Goal: Information Seeking & Learning: Learn about a topic

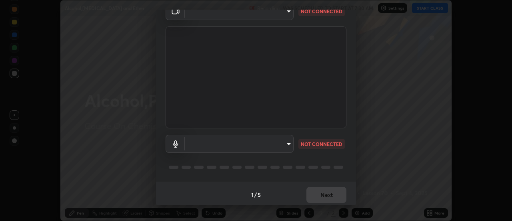
scroll to position [42, 0]
type input "63907515147deb1c0c373088fb7c24696487b6d28469cbf328a988d3c8d528b5"
type input "3968cbf0831de33ca05a2dbfb391e39a96b7770bc5db59909559faac72cc432a"
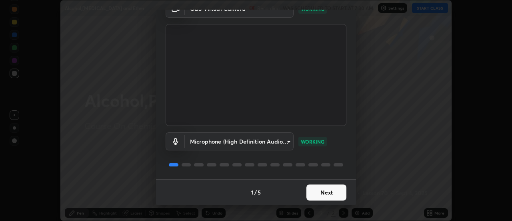
click at [337, 191] on button "Next" at bounding box center [327, 192] width 40 height 16
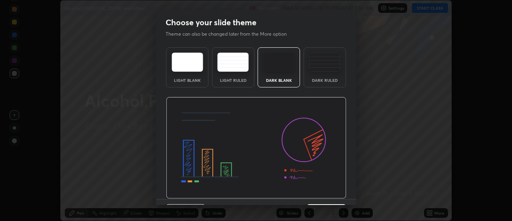
click at [339, 192] on img at bounding box center [256, 148] width 181 height 102
click at [340, 193] on img at bounding box center [256, 148] width 181 height 102
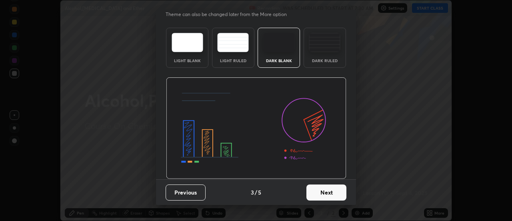
click at [337, 190] on button "Next" at bounding box center [327, 192] width 40 height 16
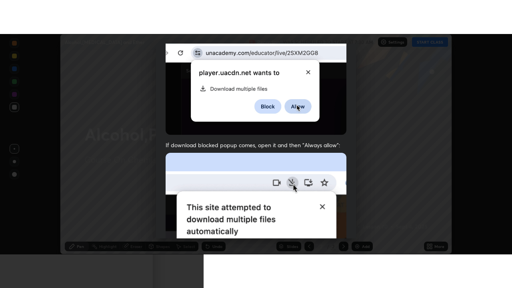
scroll to position [205, 0]
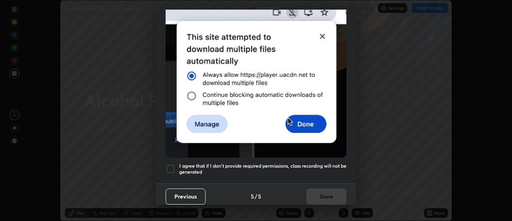
click at [327, 163] on h5 "I agree that if I don't provide required permissions, class recording will not …" at bounding box center [262, 169] width 167 height 12
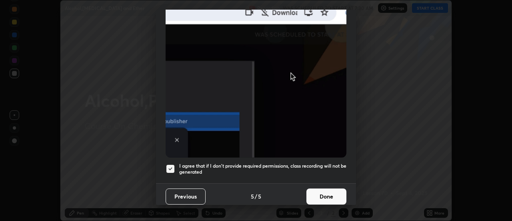
click at [328, 191] on button "Done" at bounding box center [327, 196] width 40 height 16
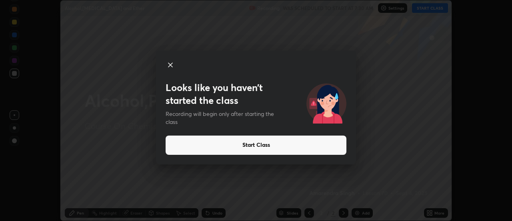
click at [171, 65] on icon at bounding box center [171, 65] width 4 height 4
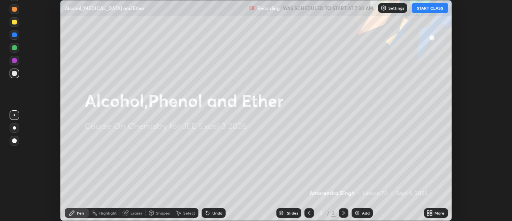
click at [432, 213] on icon at bounding box center [432, 214] width 2 height 2
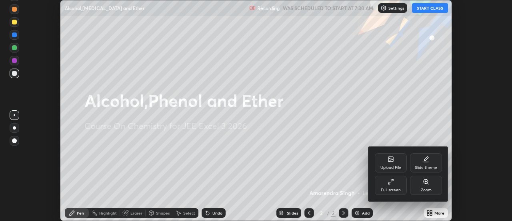
click at [389, 185] on div "Full screen" at bounding box center [391, 184] width 32 height 19
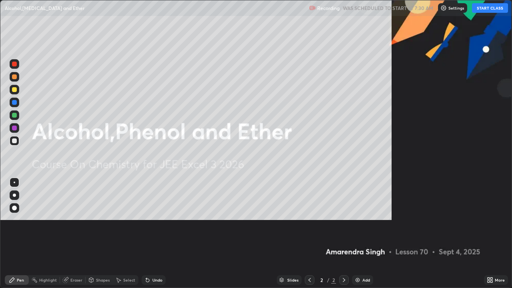
scroll to position [288, 512]
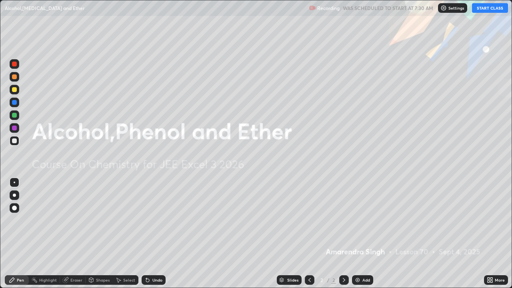
click at [491, 7] on button "START CLASS" at bounding box center [490, 8] width 36 height 10
click at [357, 220] on img at bounding box center [358, 280] width 6 height 6
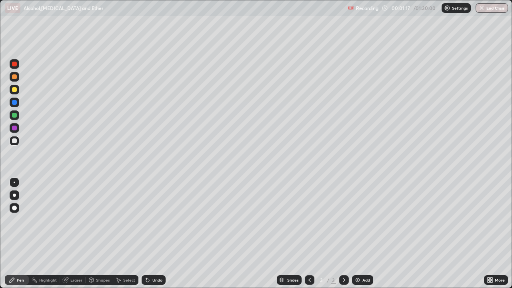
click at [14, 66] on div at bounding box center [14, 64] width 5 height 5
click at [11, 114] on div at bounding box center [15, 115] width 10 height 10
click at [13, 93] on div at bounding box center [15, 90] width 10 height 10
click at [15, 103] on div at bounding box center [14, 102] width 5 height 5
click at [13, 91] on div at bounding box center [14, 89] width 5 height 5
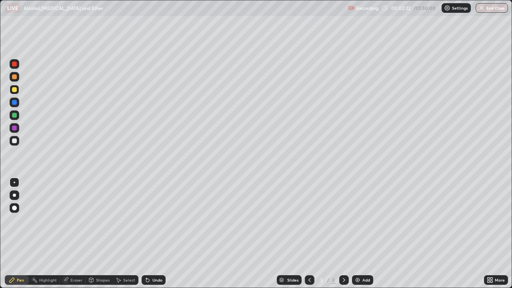
click at [10, 118] on div at bounding box center [15, 115] width 10 height 10
click at [16, 130] on div at bounding box center [14, 128] width 5 height 5
click at [16, 142] on div at bounding box center [14, 140] width 5 height 5
click at [14, 117] on div at bounding box center [14, 115] width 5 height 5
click at [19, 142] on div at bounding box center [15, 141] width 10 height 10
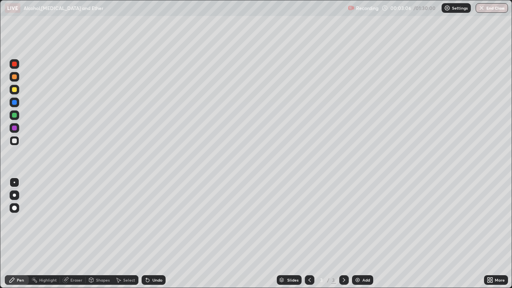
click at [5, 3] on div "LIVE Alcohol,[MEDICAL_DATA] and Ether" at bounding box center [175, 8] width 340 height 16
click at [10, 128] on div at bounding box center [15, 128] width 10 height 10
click at [10, 91] on div at bounding box center [15, 90] width 10 height 10
click at [11, 78] on div at bounding box center [15, 77] width 10 height 10
click at [11, 128] on div at bounding box center [15, 128] width 10 height 10
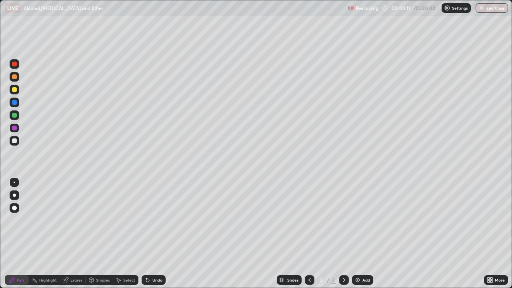
click at [14, 140] on div at bounding box center [14, 140] width 5 height 5
click at [12, 127] on div at bounding box center [15, 128] width 10 height 10
click at [152, 220] on div "Undo" at bounding box center [157, 280] width 10 height 4
click at [14, 141] on div at bounding box center [14, 140] width 5 height 5
click at [158, 220] on div "Undo" at bounding box center [157, 280] width 10 height 4
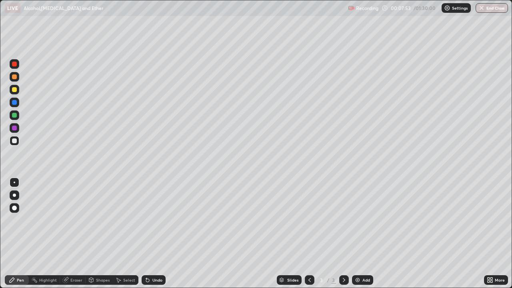
click at [78, 220] on div "Eraser" at bounding box center [76, 280] width 12 height 4
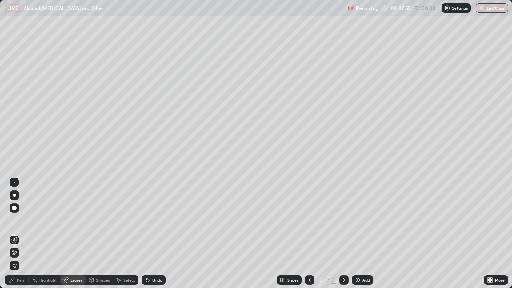
click at [19, 220] on div "Pen" at bounding box center [17, 280] width 24 height 10
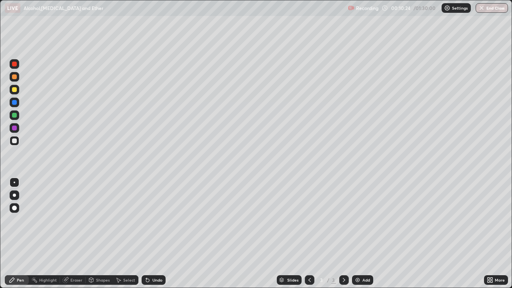
click at [363, 220] on div "Add" at bounding box center [367, 280] width 8 height 4
click at [15, 64] on div at bounding box center [14, 64] width 5 height 5
click at [156, 220] on div "Undo" at bounding box center [157, 280] width 10 height 4
click at [14, 102] on div at bounding box center [14, 102] width 5 height 5
click at [12, 88] on div at bounding box center [14, 89] width 5 height 5
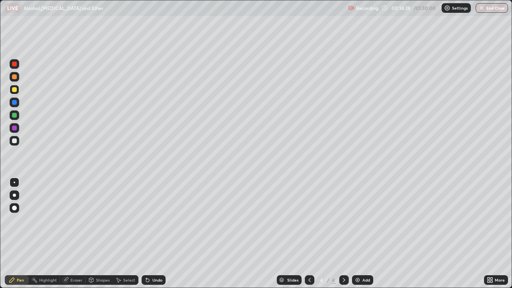
click at [152, 220] on div "Undo" at bounding box center [157, 280] width 10 height 4
click at [151, 220] on div "Undo" at bounding box center [154, 280] width 24 height 10
click at [150, 220] on div "Undo" at bounding box center [154, 280] width 24 height 10
click at [356, 220] on img at bounding box center [358, 280] width 6 height 6
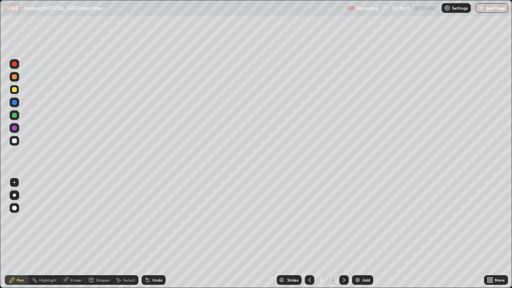
click at [15, 63] on div at bounding box center [14, 64] width 5 height 5
click at [149, 220] on icon at bounding box center [147, 280] width 6 height 6
click at [11, 87] on div at bounding box center [15, 90] width 10 height 10
click at [146, 220] on icon at bounding box center [147, 280] width 3 height 3
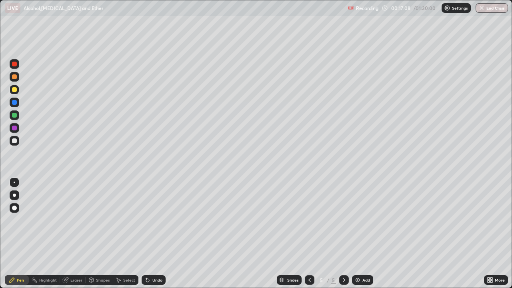
click at [148, 220] on icon at bounding box center [147, 280] width 6 height 6
click at [146, 220] on icon at bounding box center [147, 280] width 3 height 3
click at [11, 115] on div at bounding box center [15, 115] width 10 height 10
click at [16, 128] on div at bounding box center [14, 128] width 5 height 5
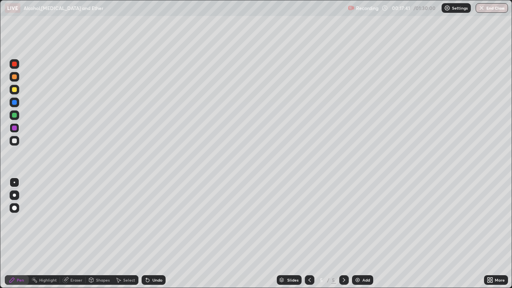
click at [16, 128] on div at bounding box center [14, 128] width 5 height 5
click at [13, 142] on div at bounding box center [14, 140] width 5 height 5
click at [15, 141] on div at bounding box center [14, 140] width 5 height 5
click at [360, 220] on img at bounding box center [358, 280] width 6 height 6
click at [15, 64] on div at bounding box center [14, 64] width 5 height 5
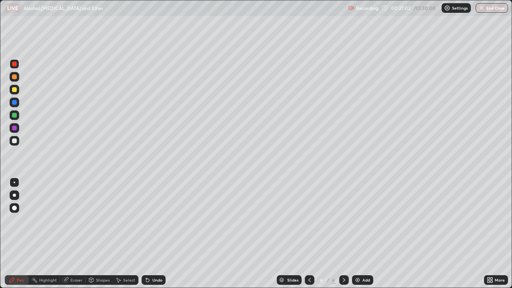
click at [11, 140] on div at bounding box center [15, 141] width 10 height 10
click at [11, 104] on div at bounding box center [15, 103] width 10 height 10
click at [14, 77] on div at bounding box center [14, 76] width 5 height 5
click at [149, 220] on icon at bounding box center [147, 280] width 6 height 6
click at [150, 220] on div "Undo" at bounding box center [154, 280] width 24 height 10
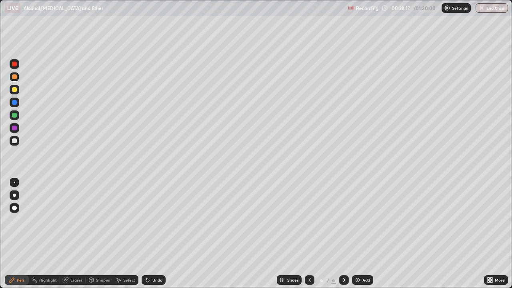
click at [152, 220] on div "Undo" at bounding box center [157, 280] width 10 height 4
click at [14, 90] on div at bounding box center [14, 89] width 5 height 5
click at [13, 114] on div at bounding box center [14, 115] width 5 height 5
click at [356, 220] on img at bounding box center [358, 280] width 6 height 6
click at [16, 63] on div at bounding box center [14, 64] width 5 height 5
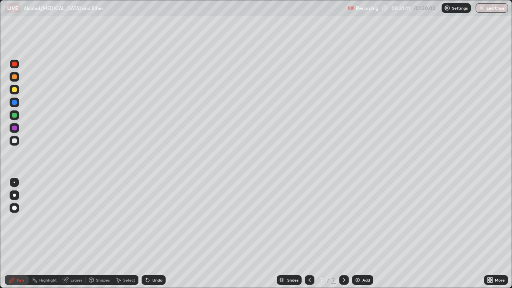
click at [15, 104] on div at bounding box center [14, 102] width 5 height 5
click at [14, 141] on div at bounding box center [14, 140] width 5 height 5
click at [157, 220] on div "Undo" at bounding box center [157, 280] width 10 height 4
click at [159, 220] on div "Undo" at bounding box center [157, 280] width 10 height 4
click at [71, 220] on div "Eraser" at bounding box center [76, 280] width 12 height 4
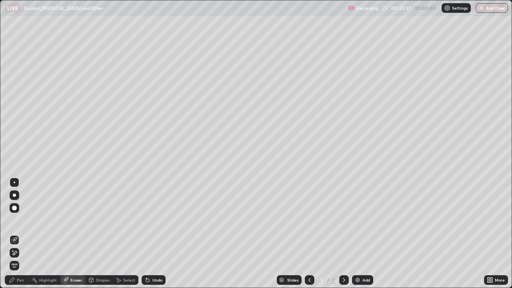
click at [18, 220] on div "Pen" at bounding box center [20, 280] width 7 height 4
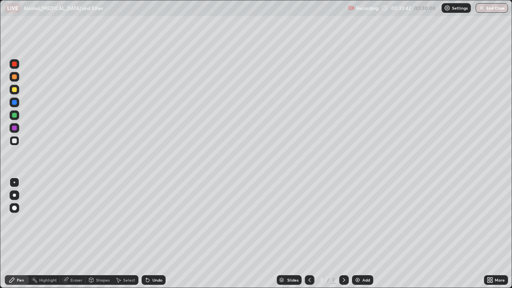
click at [16, 128] on div at bounding box center [14, 128] width 5 height 5
click at [14, 91] on div at bounding box center [14, 89] width 5 height 5
click at [14, 90] on div at bounding box center [14, 89] width 5 height 5
click at [157, 220] on div "Undo" at bounding box center [154, 280] width 24 height 10
click at [359, 220] on img at bounding box center [358, 280] width 6 height 6
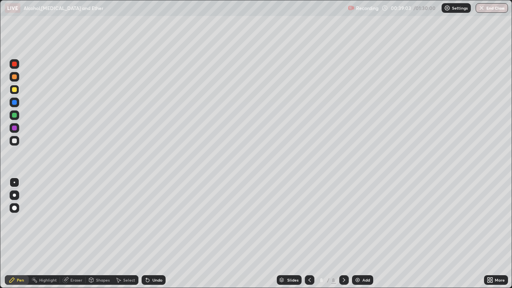
click at [15, 67] on div at bounding box center [15, 64] width 10 height 10
click at [11, 105] on div at bounding box center [15, 103] width 10 height 10
click at [18, 140] on div at bounding box center [15, 141] width 10 height 10
click at [18, 129] on div at bounding box center [15, 128] width 10 height 10
click at [155, 220] on div "Undo" at bounding box center [157, 280] width 10 height 4
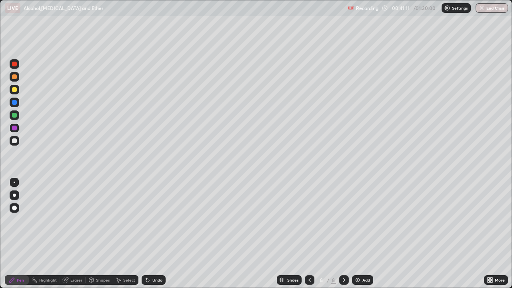
click at [14, 144] on div at bounding box center [15, 141] width 10 height 10
click at [14, 130] on div at bounding box center [14, 128] width 5 height 5
click at [15, 142] on div at bounding box center [14, 140] width 5 height 5
click at [14, 102] on div at bounding box center [14, 102] width 5 height 5
click at [18, 89] on div at bounding box center [15, 90] width 10 height 10
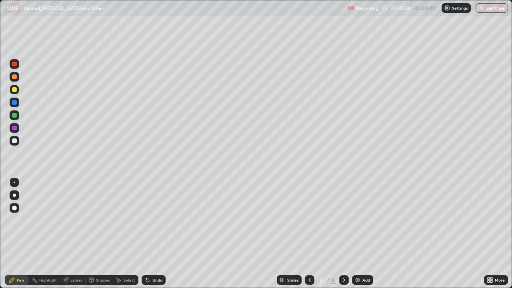
click at [14, 142] on div at bounding box center [14, 140] width 5 height 5
click at [359, 220] on img at bounding box center [358, 280] width 6 height 6
click at [14, 64] on div at bounding box center [14, 64] width 5 height 5
click at [10, 142] on div at bounding box center [15, 141] width 10 height 10
click at [17, 104] on div at bounding box center [15, 103] width 10 height 10
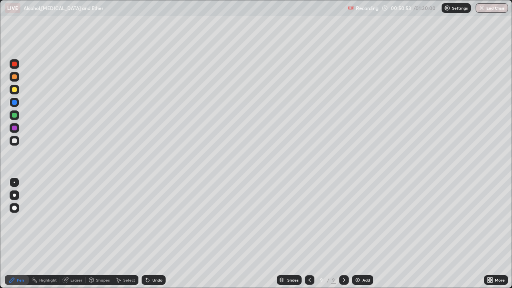
click at [14, 129] on div at bounding box center [14, 128] width 5 height 5
click at [13, 142] on div at bounding box center [14, 140] width 5 height 5
click at [14, 141] on div at bounding box center [14, 140] width 5 height 5
click at [15, 114] on div at bounding box center [14, 115] width 5 height 5
click at [16, 138] on div at bounding box center [14, 140] width 5 height 5
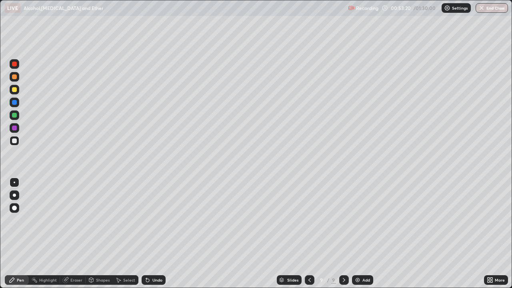
click at [69, 220] on div "Eraser" at bounding box center [73, 280] width 26 height 10
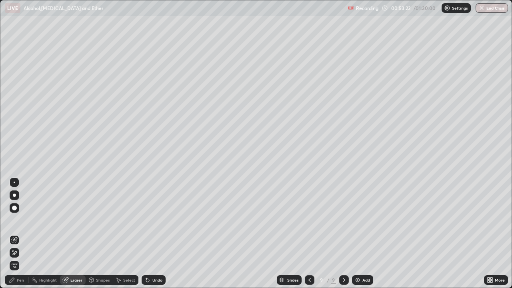
click at [18, 220] on div "Pen" at bounding box center [17, 280] width 24 height 10
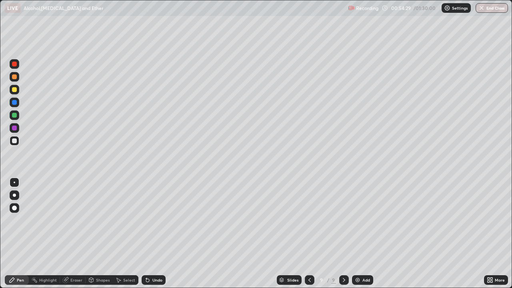
click at [15, 118] on div at bounding box center [15, 115] width 10 height 10
click at [150, 220] on div "Undo" at bounding box center [154, 280] width 24 height 10
click at [152, 220] on div "Undo" at bounding box center [154, 280] width 24 height 10
click at [14, 128] on div at bounding box center [14, 128] width 5 height 5
click at [13, 104] on div at bounding box center [14, 102] width 5 height 5
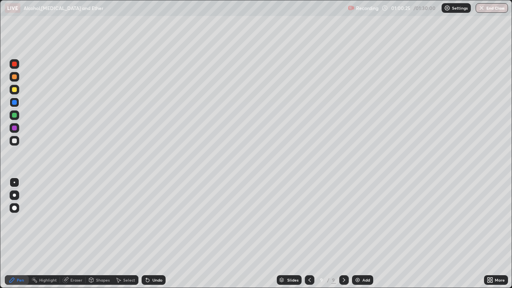
click at [355, 220] on img at bounding box center [358, 280] width 6 height 6
click at [16, 65] on div at bounding box center [14, 64] width 5 height 5
click at [18, 139] on div at bounding box center [15, 141] width 10 height 10
click at [14, 90] on div at bounding box center [14, 89] width 5 height 5
click at [360, 220] on img at bounding box center [358, 280] width 6 height 6
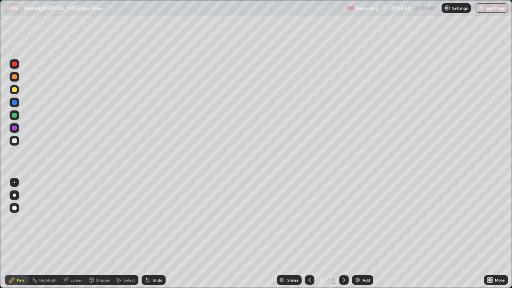
click at [16, 64] on div at bounding box center [14, 64] width 5 height 5
click at [14, 102] on div at bounding box center [14, 102] width 5 height 5
click at [14, 141] on div at bounding box center [14, 140] width 5 height 5
click at [14, 129] on div at bounding box center [14, 128] width 5 height 5
click at [152, 220] on div "Undo" at bounding box center [154, 280] width 24 height 10
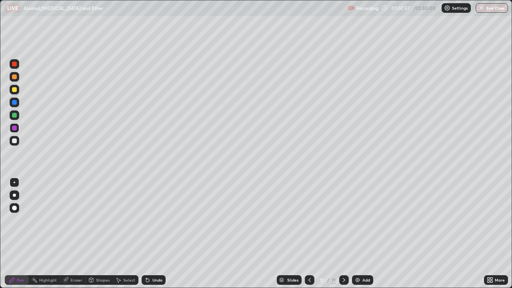
click at [155, 220] on div "Undo" at bounding box center [154, 280] width 24 height 10
click at [148, 220] on icon at bounding box center [147, 280] width 3 height 3
click at [18, 142] on div at bounding box center [15, 141] width 10 height 10
click at [11, 116] on div at bounding box center [15, 115] width 10 height 10
click at [150, 220] on div "Undo" at bounding box center [154, 280] width 24 height 10
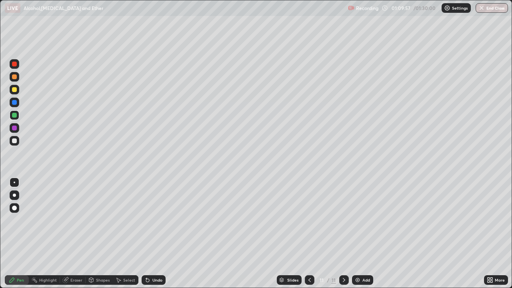
click at [11, 102] on div at bounding box center [15, 103] width 10 height 10
click at [16, 144] on div at bounding box center [15, 141] width 10 height 10
click at [156, 220] on div "Undo" at bounding box center [157, 280] width 10 height 4
click at [158, 220] on div "Undo" at bounding box center [157, 280] width 10 height 4
click at [156, 220] on div "Undo" at bounding box center [157, 280] width 10 height 4
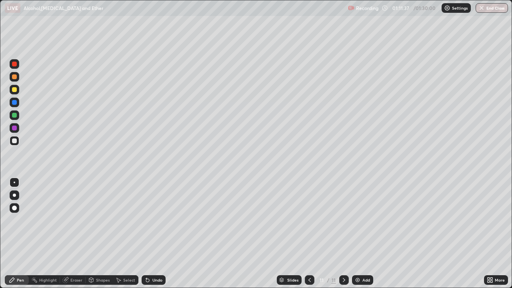
click at [159, 220] on div "Undo" at bounding box center [154, 280] width 24 height 10
click at [154, 220] on div "Undo" at bounding box center [154, 280] width 24 height 10
click at [155, 220] on div "Undo" at bounding box center [157, 280] width 10 height 4
click at [150, 220] on div "Undo" at bounding box center [154, 280] width 24 height 10
click at [151, 220] on div "Undo" at bounding box center [154, 280] width 24 height 10
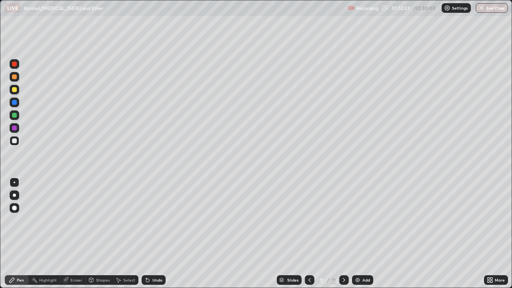
click at [11, 129] on div at bounding box center [15, 128] width 10 height 10
click at [14, 101] on div at bounding box center [14, 102] width 5 height 5
click at [179, 220] on div "Slides 11 / 11 Add" at bounding box center [325, 280] width 319 height 16
click at [492, 6] on button "End Class" at bounding box center [492, 8] width 32 height 10
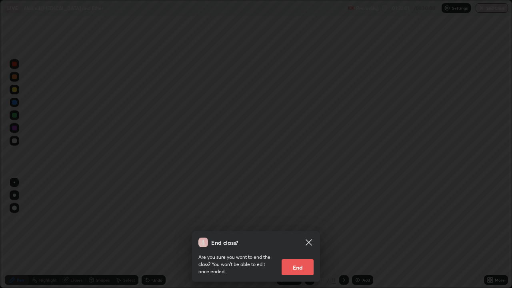
click at [303, 220] on button "End" at bounding box center [298, 267] width 32 height 16
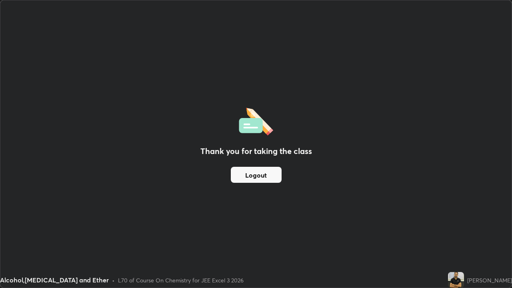
click at [253, 177] on button "Logout" at bounding box center [256, 175] width 51 height 16
